Goal: Task Accomplishment & Management: Manage account settings

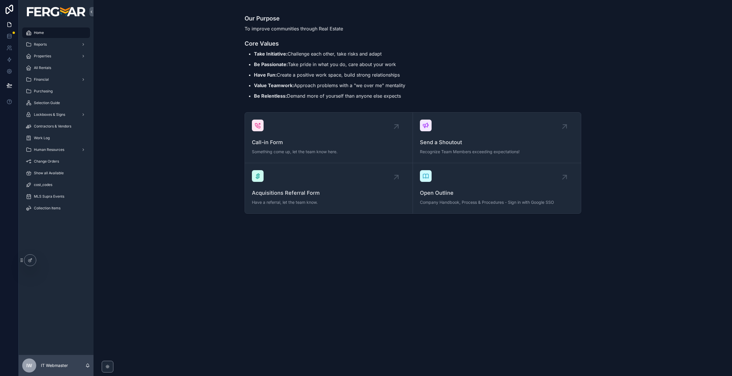
drag, startPoint x: 182, startPoint y: 125, endPoint x: 152, endPoint y: 116, distance: 31.1
click at [182, 125] on div "Call-in Form Something come up, let the team know here. Send a Shoutout Recogni…" at bounding box center [412, 163] width 629 height 106
click at [68, 139] on div "Work Log" at bounding box center [56, 137] width 61 height 9
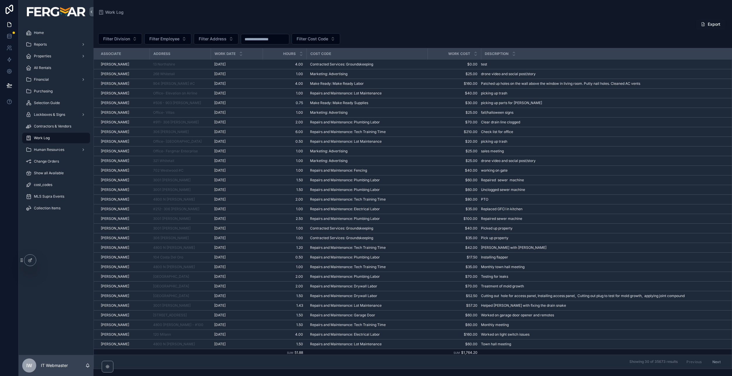
click at [51, 134] on div "Work Log" at bounding box center [56, 137] width 61 height 9
click at [29, 260] on icon at bounding box center [30, 260] width 5 height 5
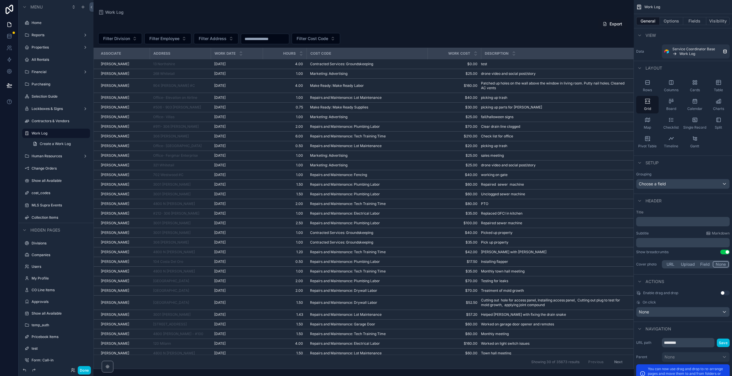
click at [457, 41] on div "scrollable content" at bounding box center [364, 188] width 541 height 376
click at [578, 41] on div "Filter Division Filter Employee Filter Address Filter Cost Code" at bounding box center [364, 38] width 541 height 11
click at [572, 64] on div "test test" at bounding box center [554, 64] width 146 height 5
click at [669, 21] on button "Options" at bounding box center [671, 21] width 23 height 8
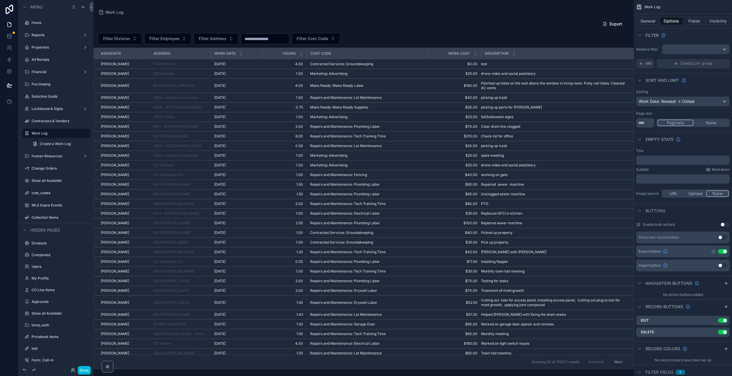
click at [0, 0] on icon "scrollable content" at bounding box center [0, 0] width 0 height 0
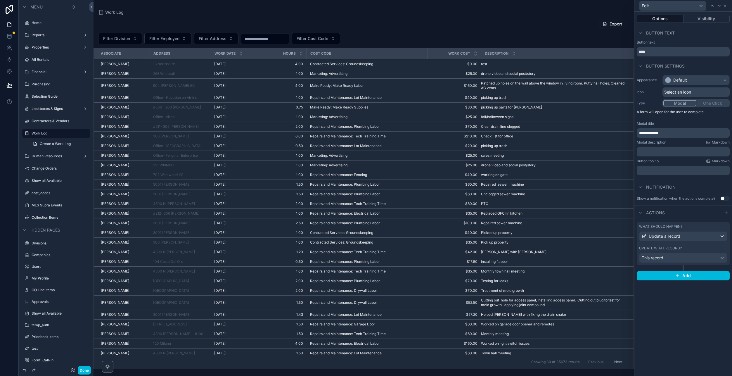
click at [707, 18] on button "Visibility" at bounding box center [707, 19] width 46 height 8
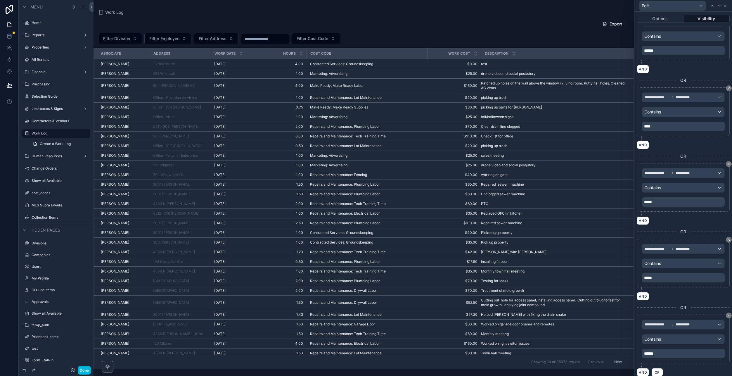
scroll to position [278, 0]
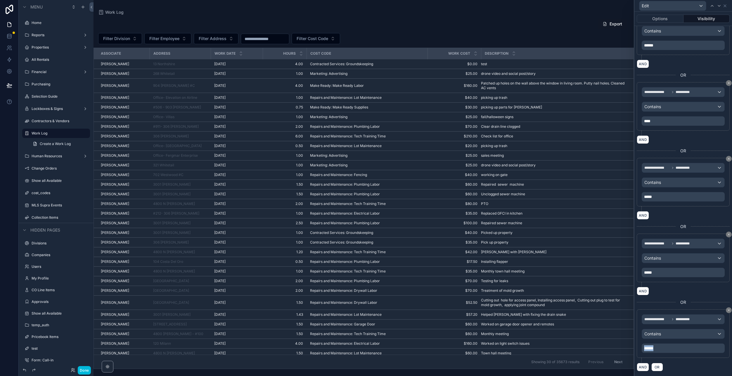
drag, startPoint x: 665, startPoint y: 347, endPoint x: 638, endPoint y: 347, distance: 26.9
click at [639, 347] on div "**********" at bounding box center [683, 333] width 93 height 49
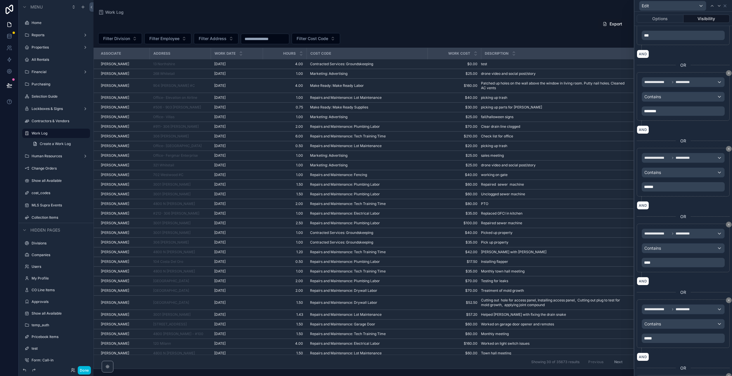
scroll to position [220, 0]
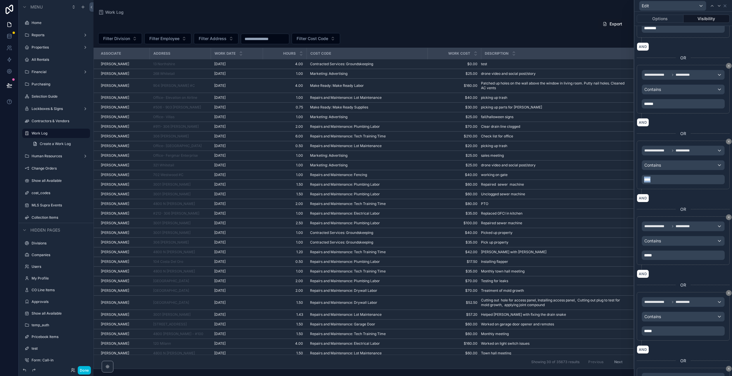
drag, startPoint x: 670, startPoint y: 180, endPoint x: 597, endPoint y: 179, distance: 72.8
click at [597, 179] on div "**********" at bounding box center [366, 188] width 732 height 376
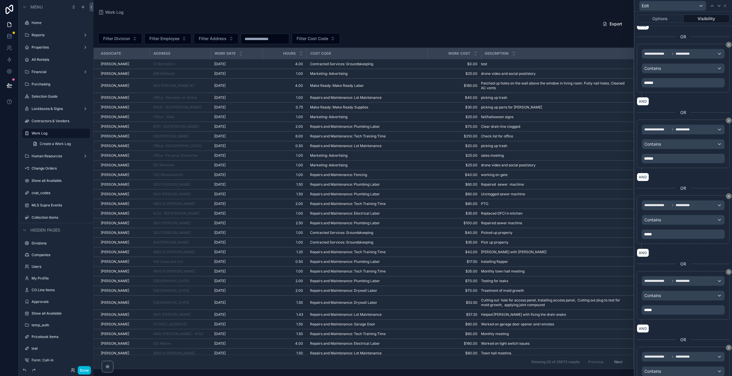
scroll to position [278, 0]
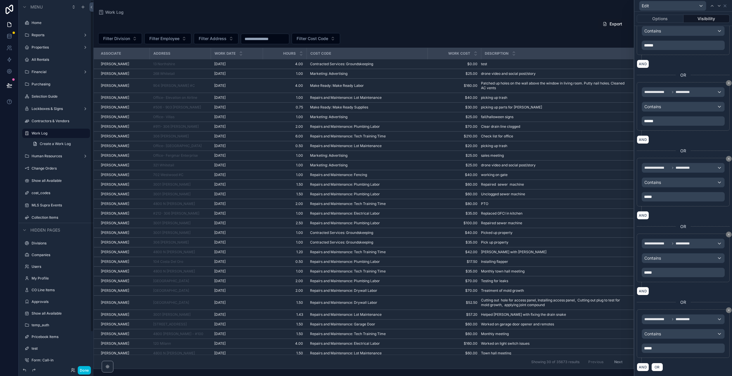
click at [402, 25] on div "Export" at bounding box center [363, 23] width 531 height 11
click at [725, 6] on icon at bounding box center [725, 6] width 2 height 2
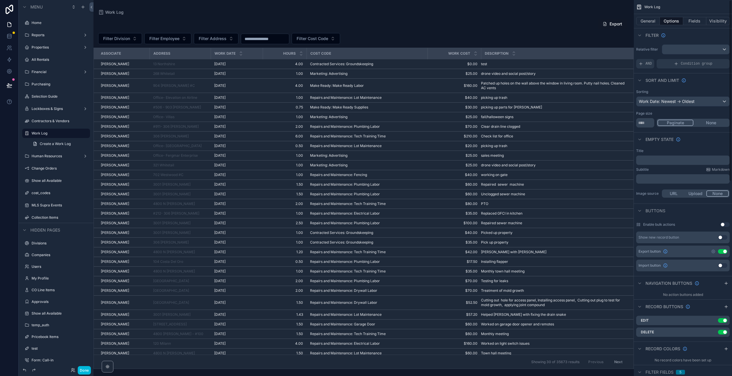
click at [543, 15] on div "Export Filter Division Filter Employee Filter Address Filter Cost Code Associat…" at bounding box center [364, 192] width 541 height 354
click at [10, 82] on button at bounding box center [9, 85] width 13 height 16
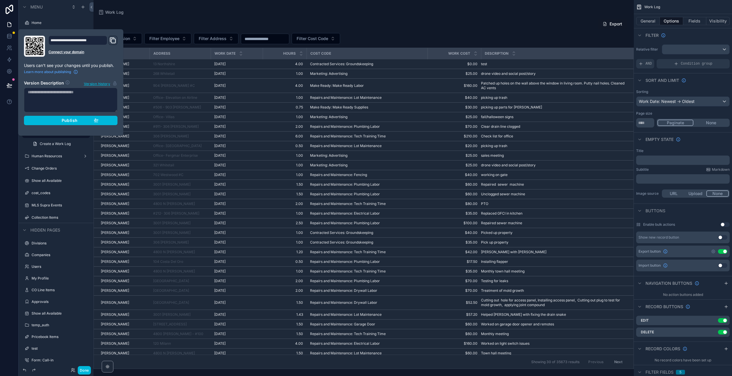
click at [80, 120] on div "Publish" at bounding box center [71, 120] width 56 height 5
